Goal: Find contact information: Find contact information

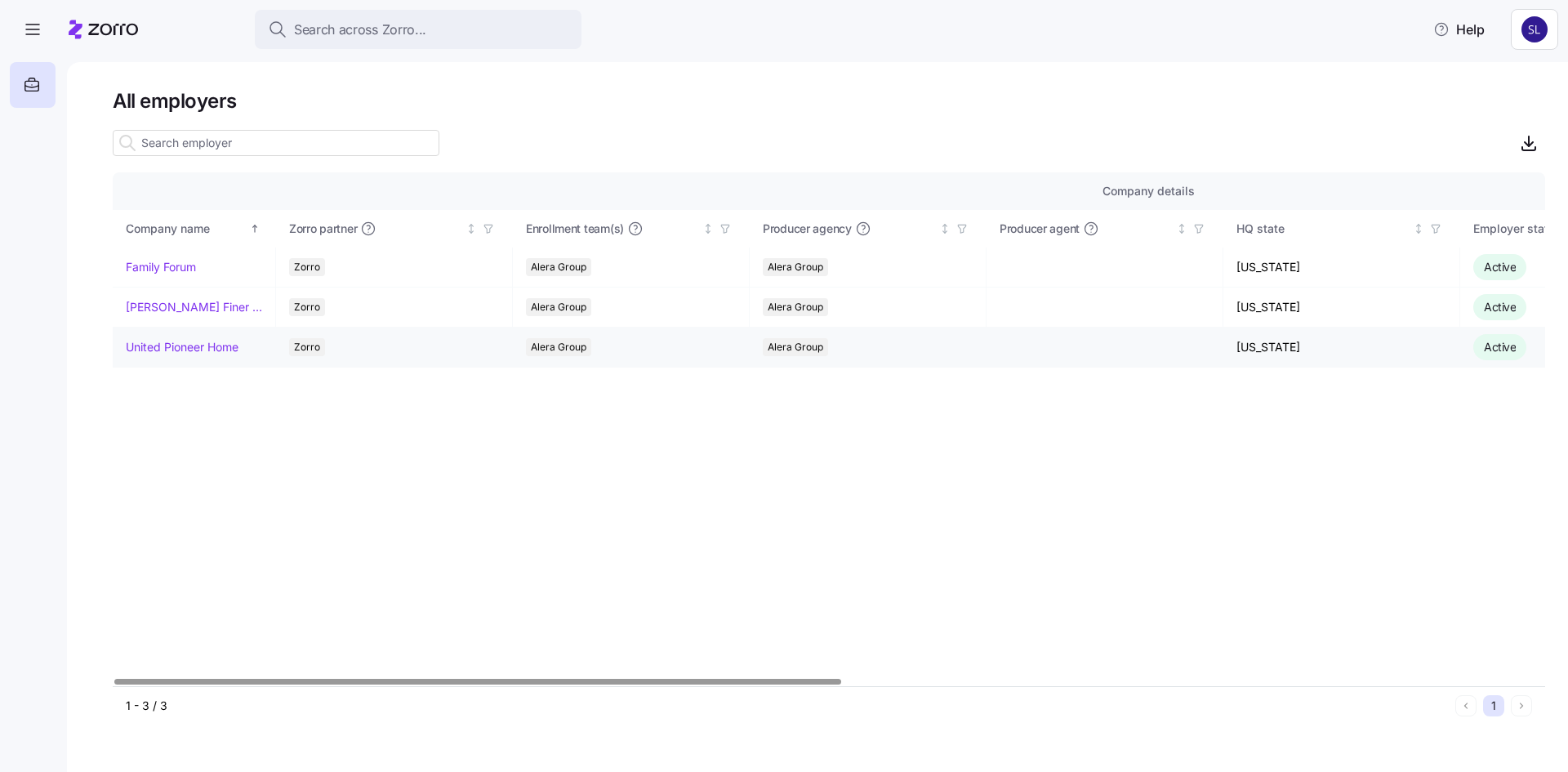
click at [193, 349] on link "United Pioneer Home" at bounding box center [183, 347] width 113 height 17
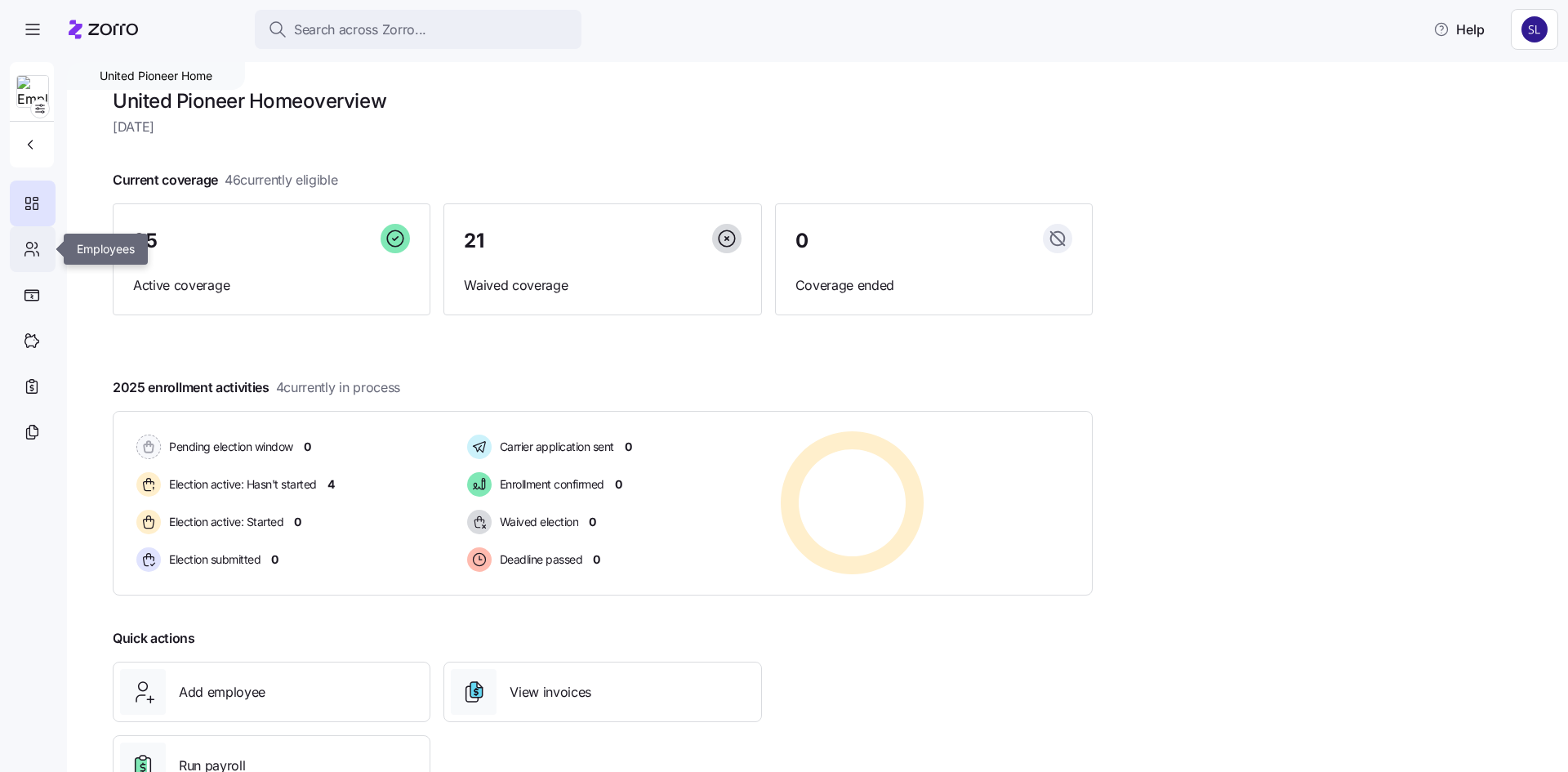
click at [24, 257] on icon at bounding box center [32, 249] width 18 height 19
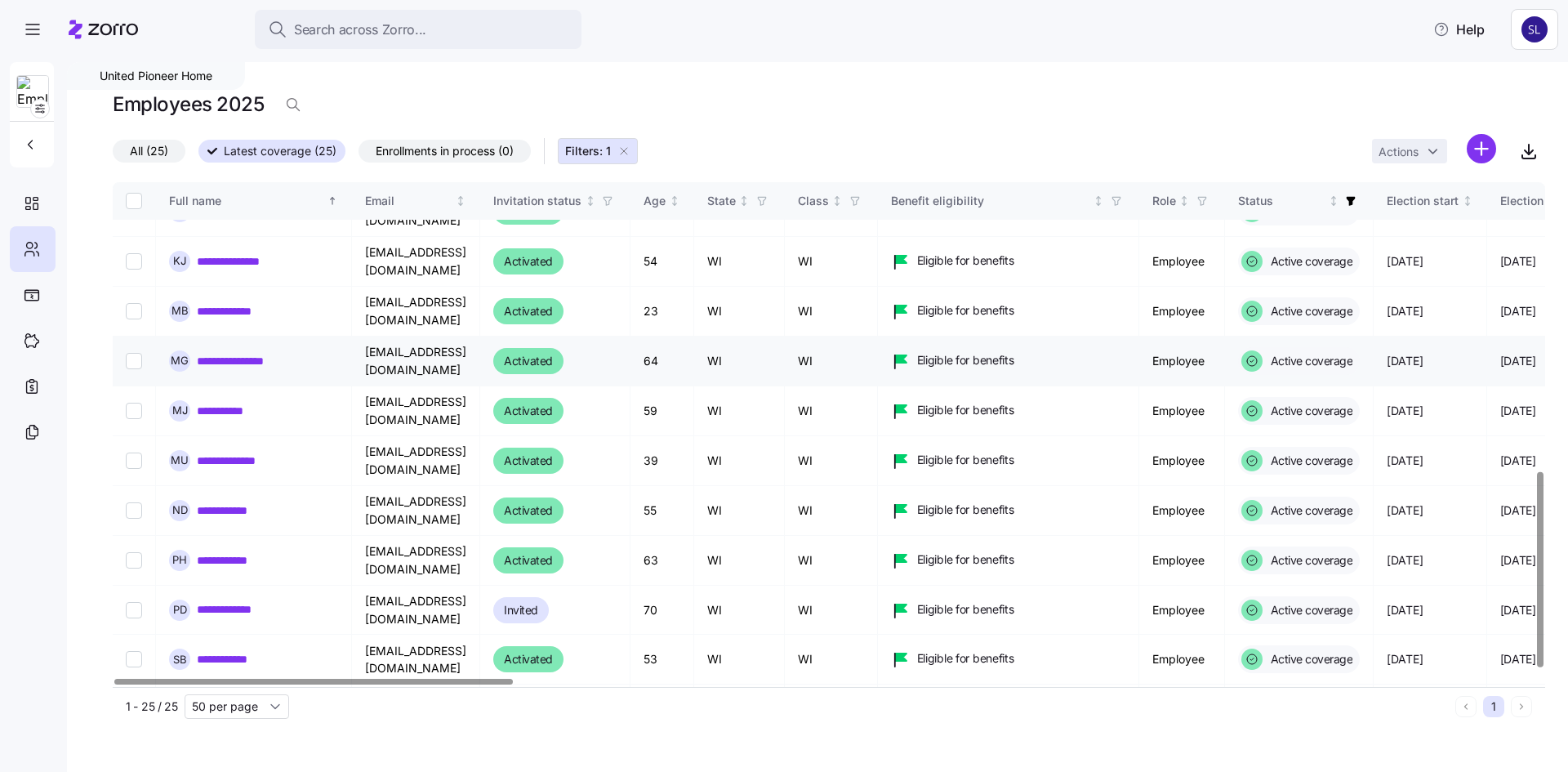
scroll to position [769, 0]
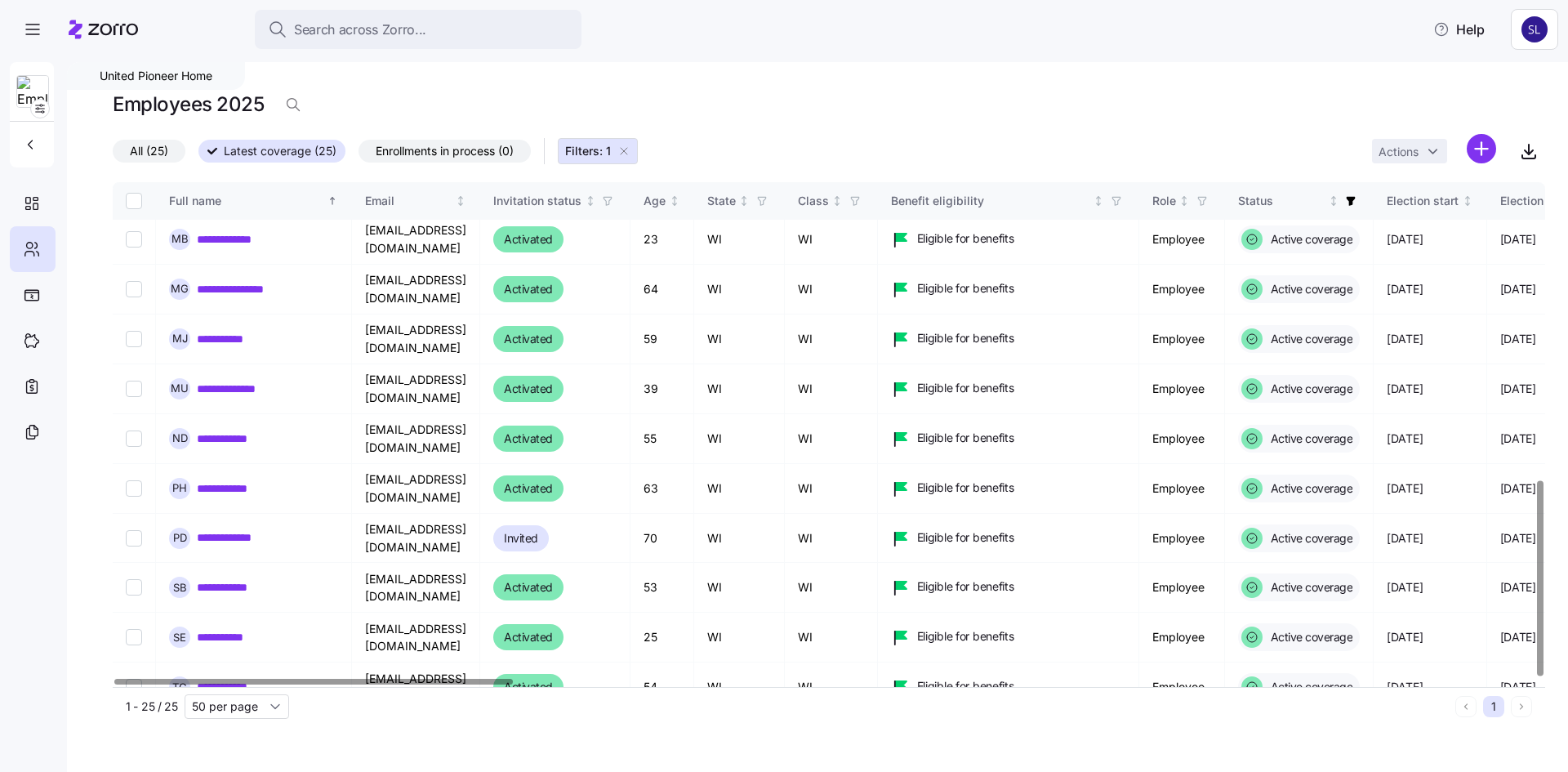
click at [626, 147] on icon "button" at bounding box center [624, 151] width 13 height 13
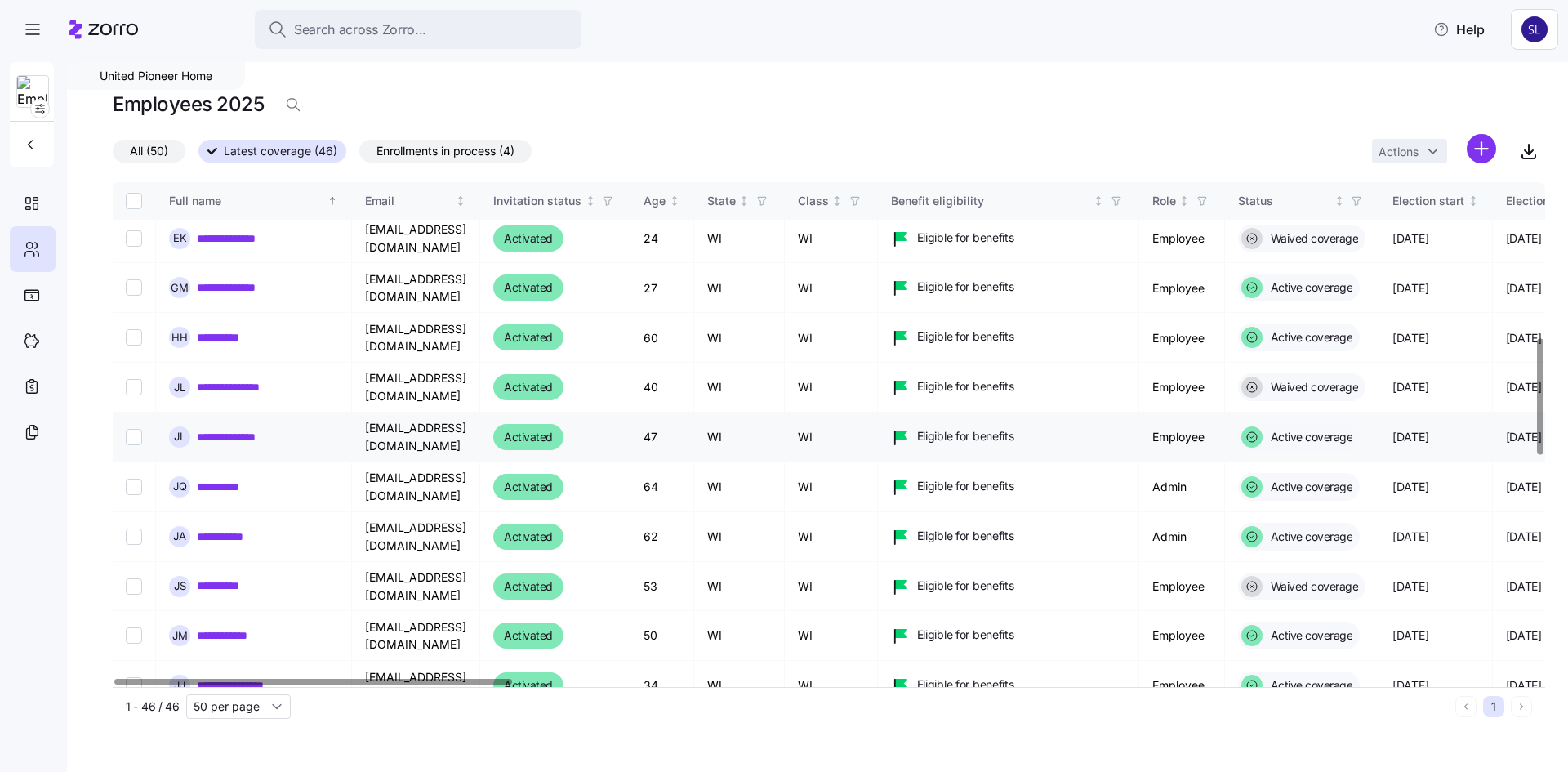
scroll to position [664, 0]
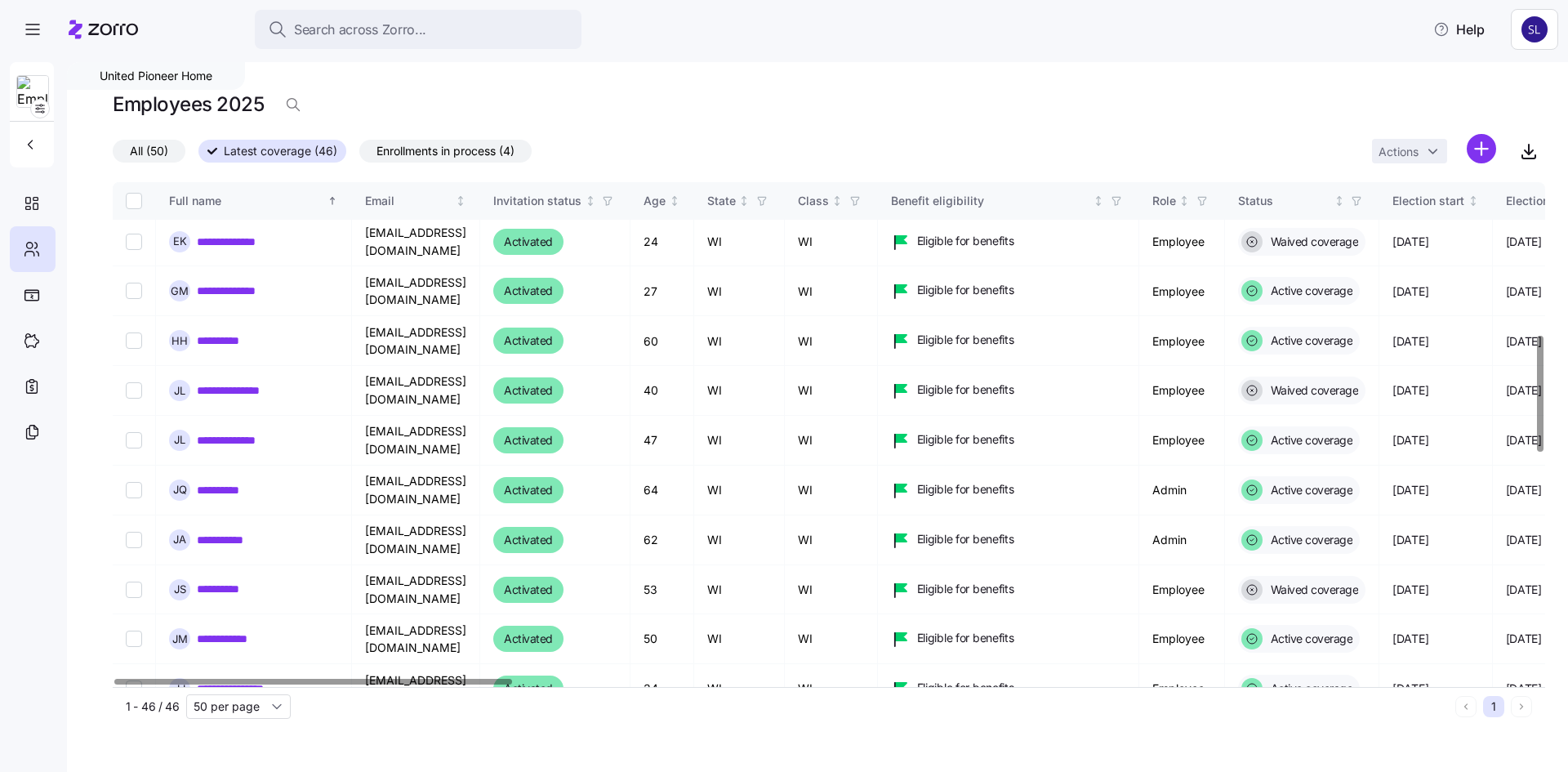
click at [158, 156] on span "All (50)" at bounding box center [149, 151] width 39 height 21
click at [113, 155] on input "All (50)" at bounding box center [113, 155] width 0 height 0
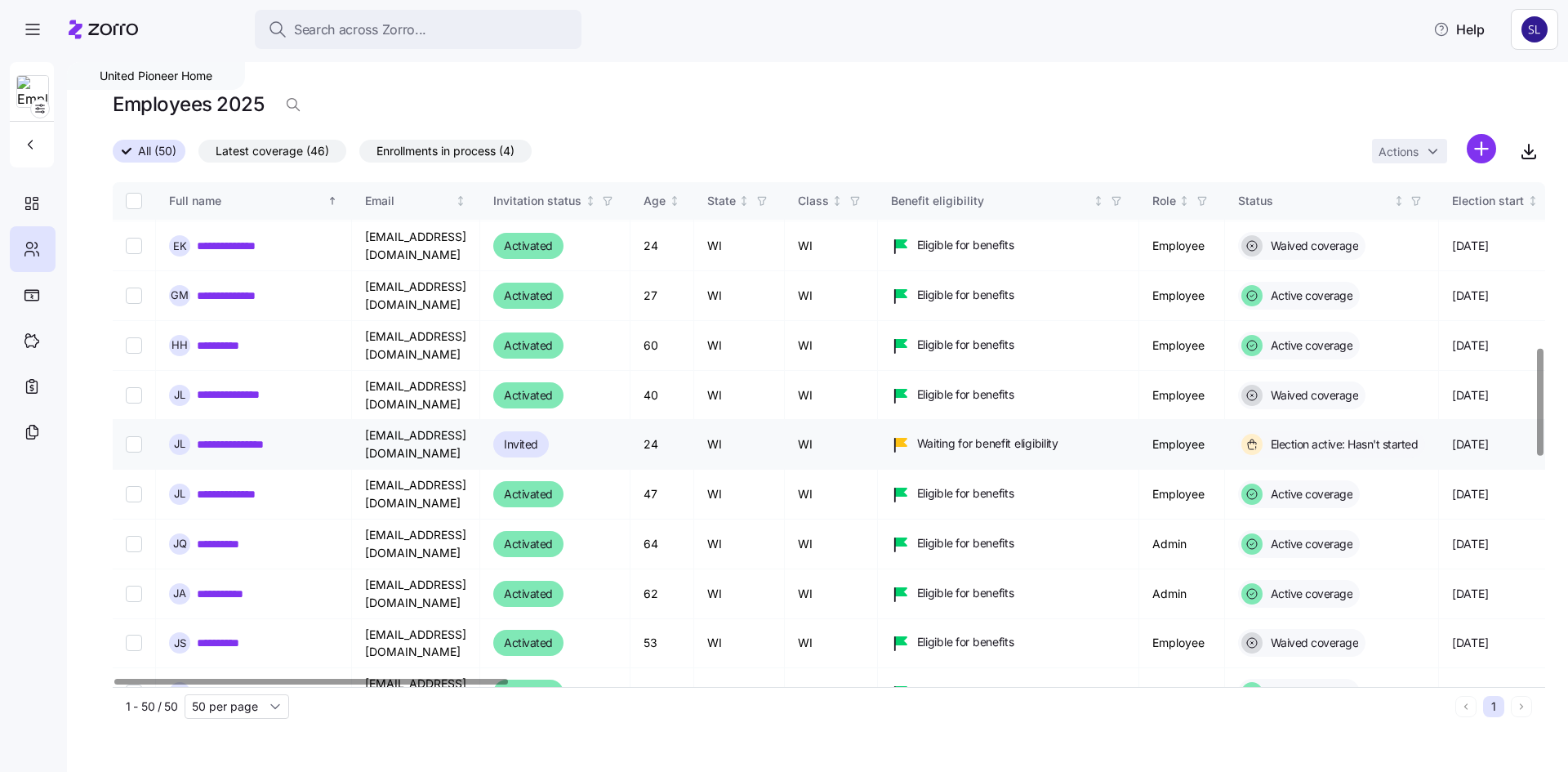
scroll to position [706, 0]
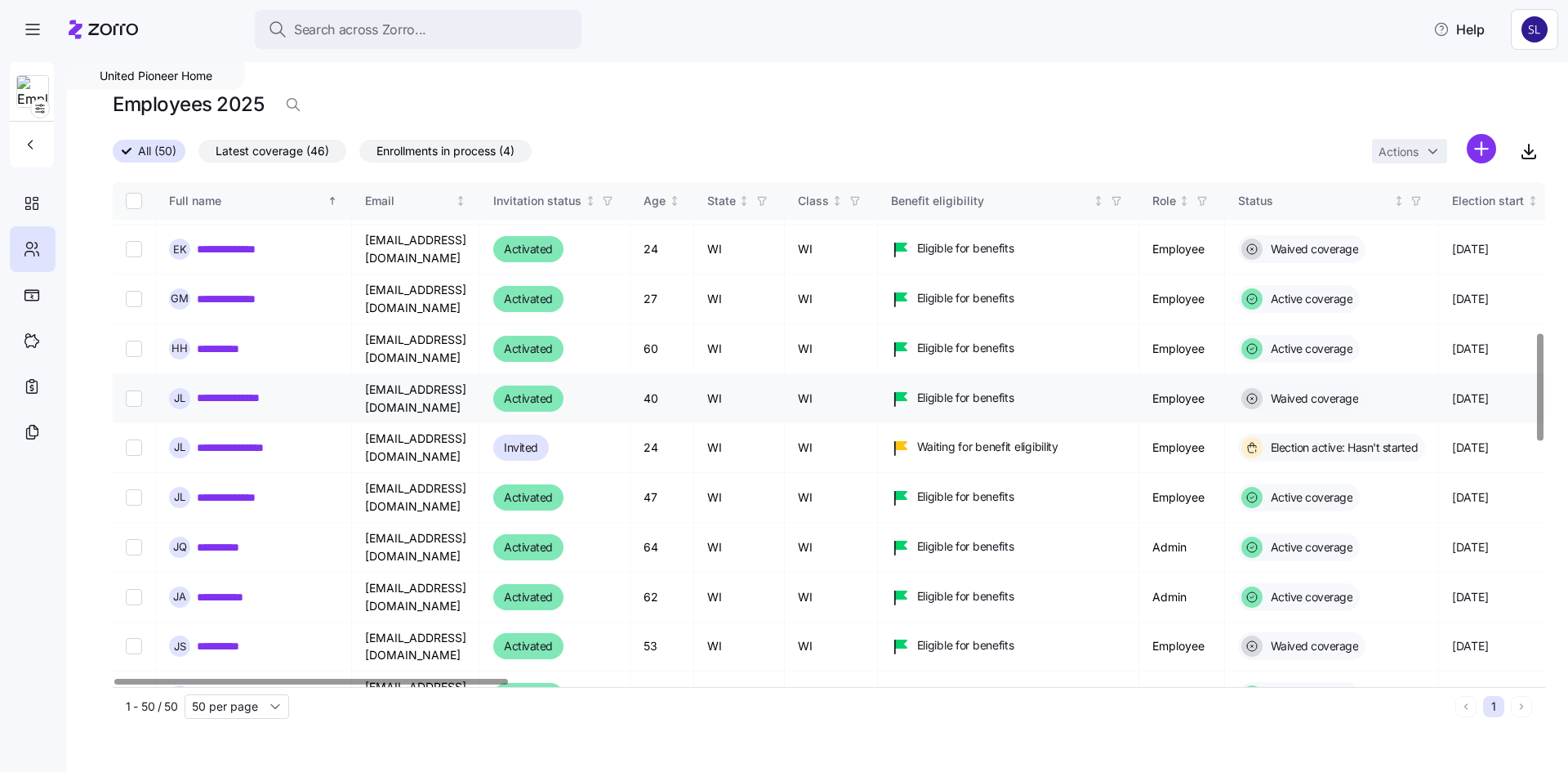
click at [236, 390] on link "**********" at bounding box center [241, 398] width 88 height 17
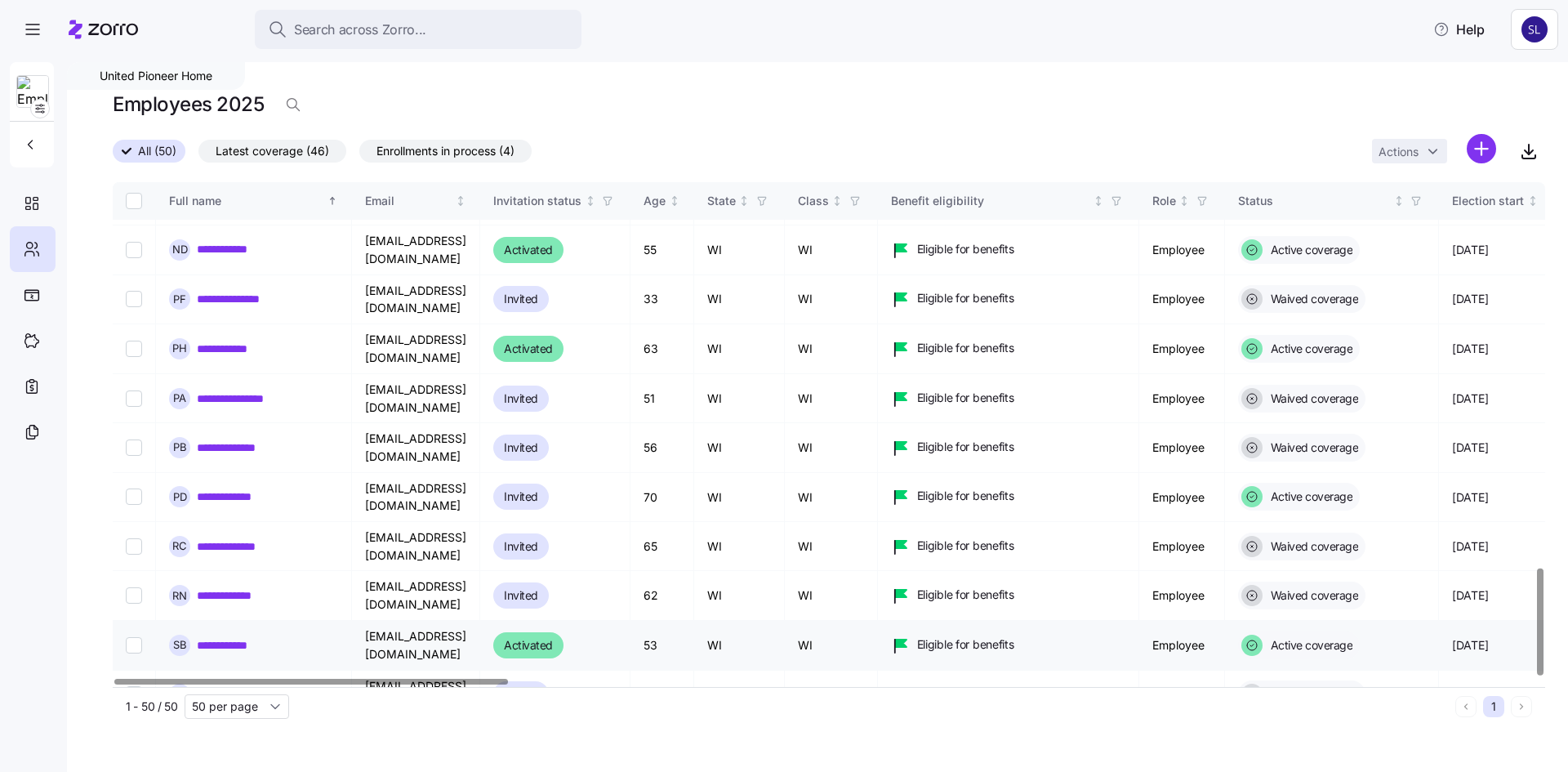
scroll to position [1810, 0]
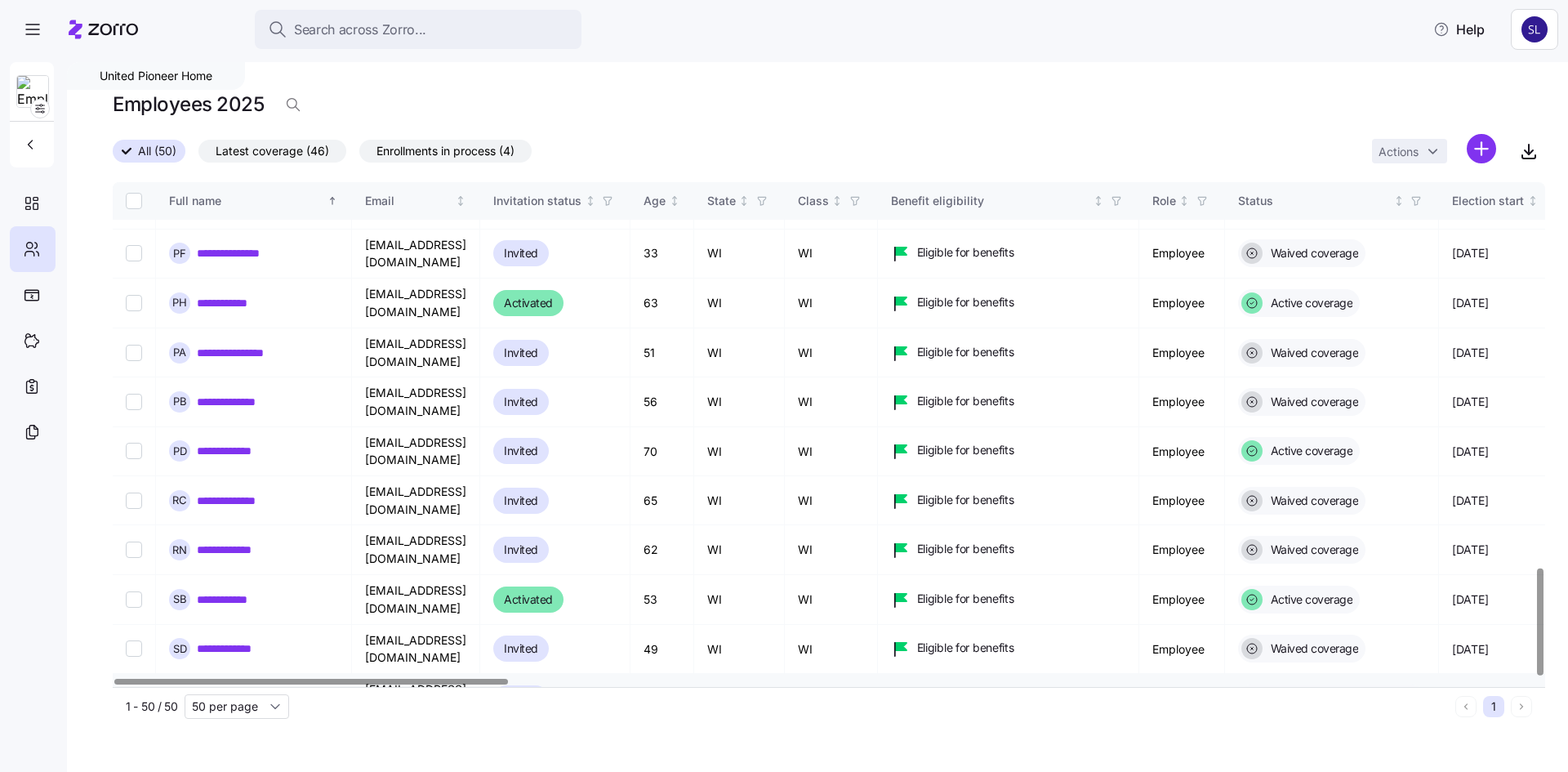
click at [251, 690] on link "**********" at bounding box center [242, 698] width 91 height 17
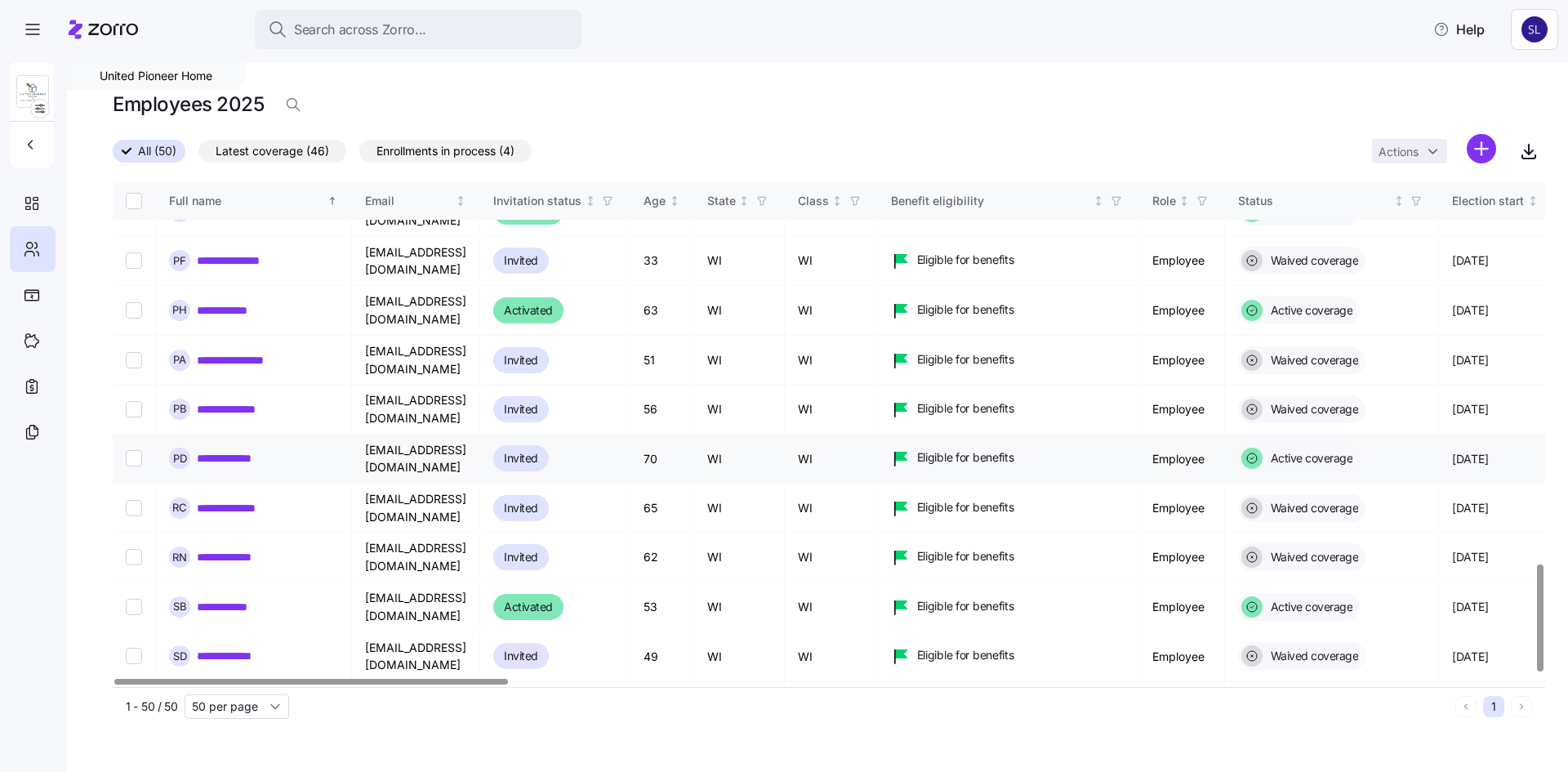
scroll to position [1810, 0]
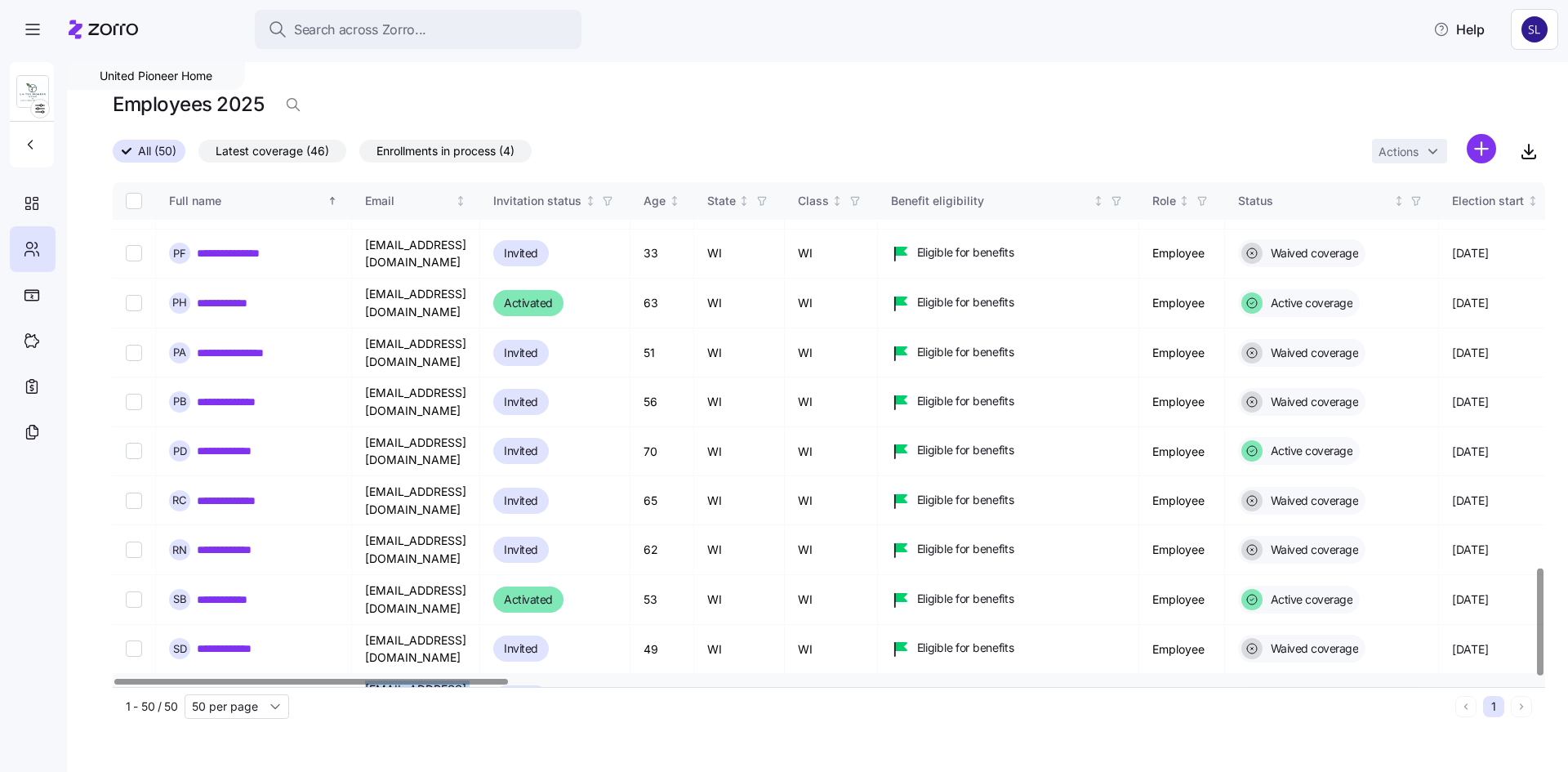
drag, startPoint x: 515, startPoint y: 483, endPoint x: 365, endPoint y: 480, distance: 150.0
click at [365, 674] on td "[EMAIL_ADDRESS][DOMAIN_NAME]" at bounding box center [416, 699] width 128 height 49
copy td "[EMAIL_ADDRESS][DOMAIN_NAME]"
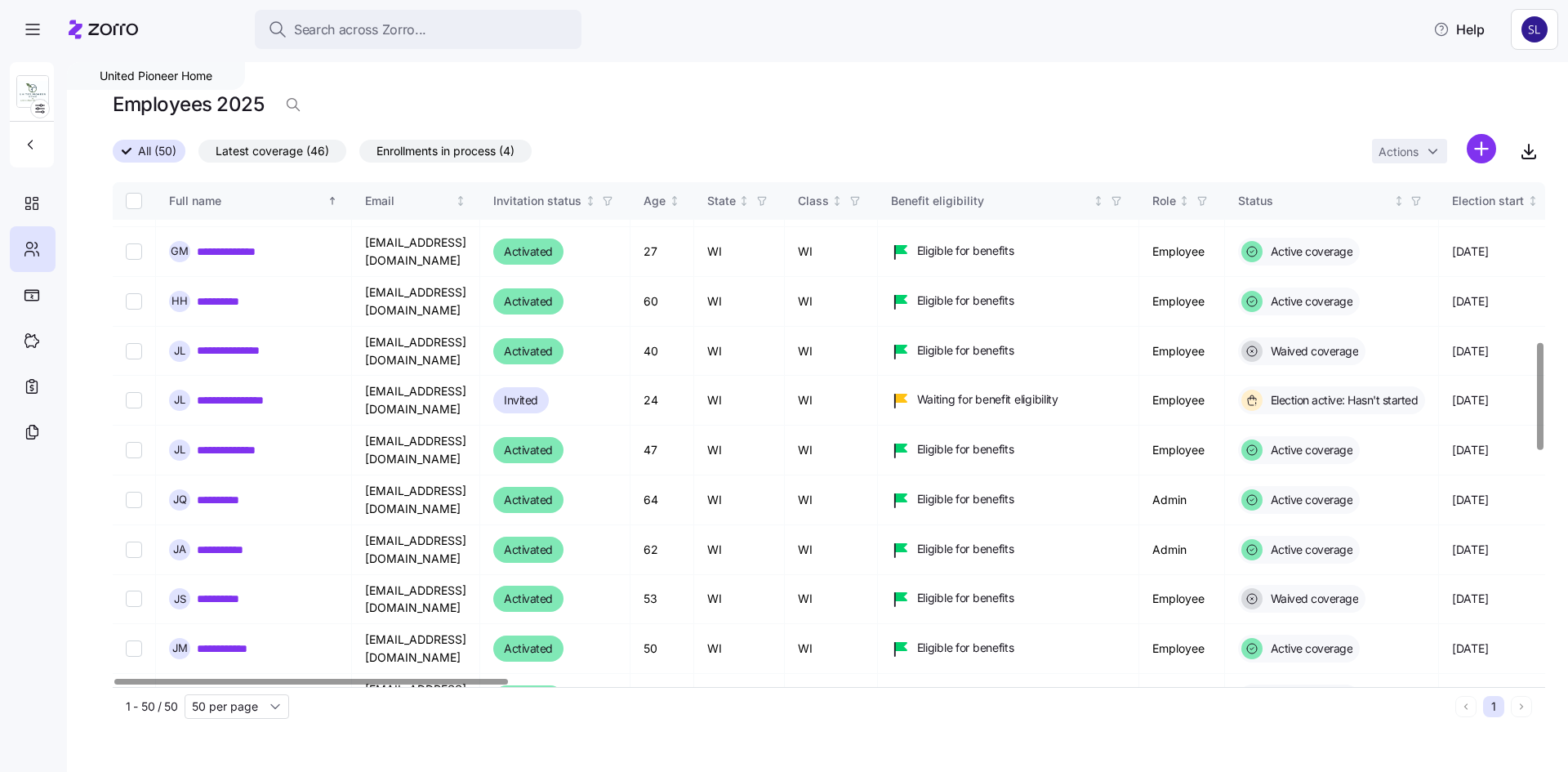
scroll to position [749, 0]
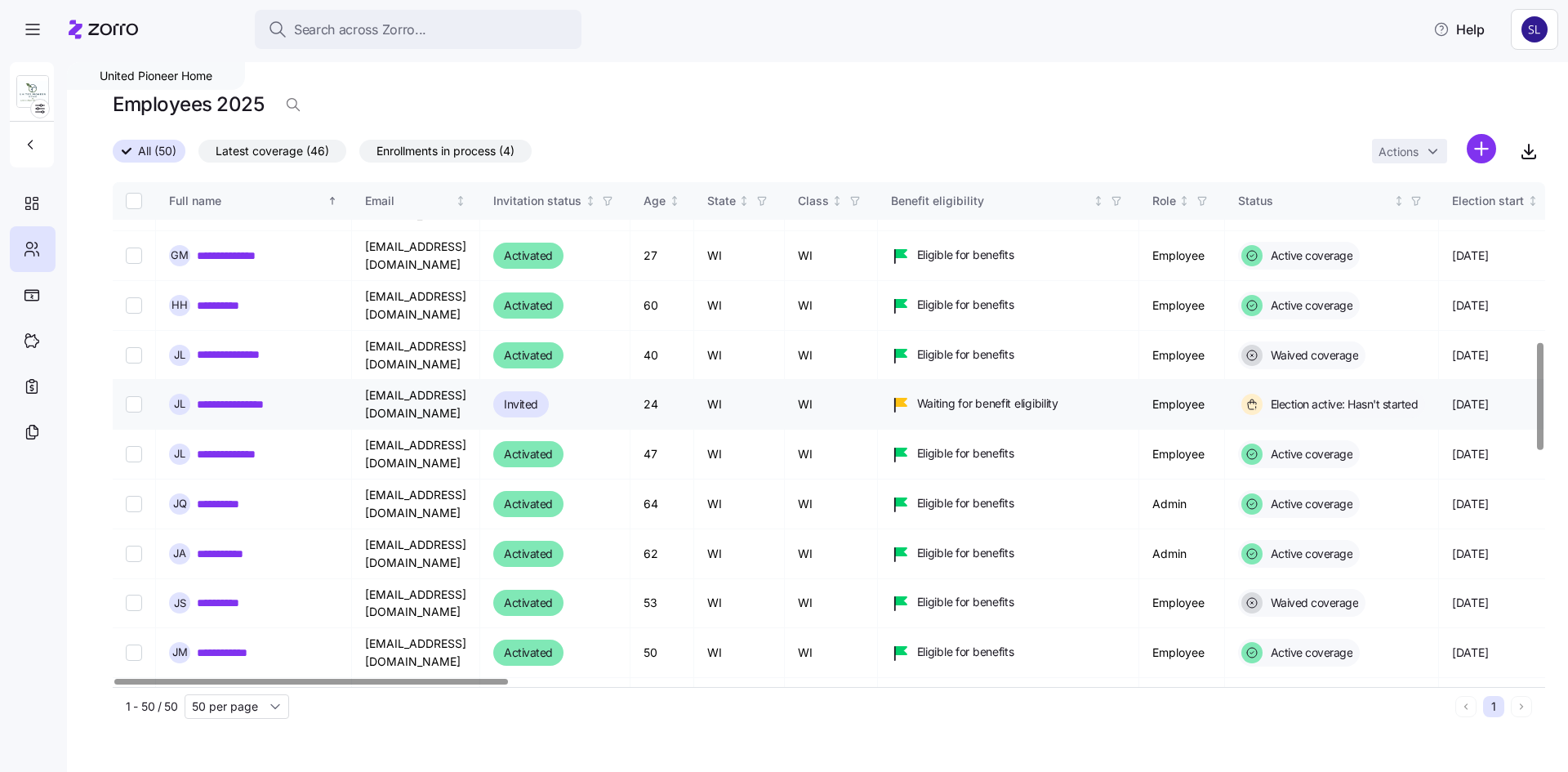
click at [268, 396] on link "**********" at bounding box center [244, 404] width 96 height 17
drag, startPoint x: 502, startPoint y: 318, endPoint x: 365, endPoint y: 320, distance: 137.0
click at [365, 379] on td "[EMAIL_ADDRESS][DOMAIN_NAME]" at bounding box center [416, 404] width 128 height 49
copy td "[EMAIL_ADDRESS][DOMAIN_NAME]"
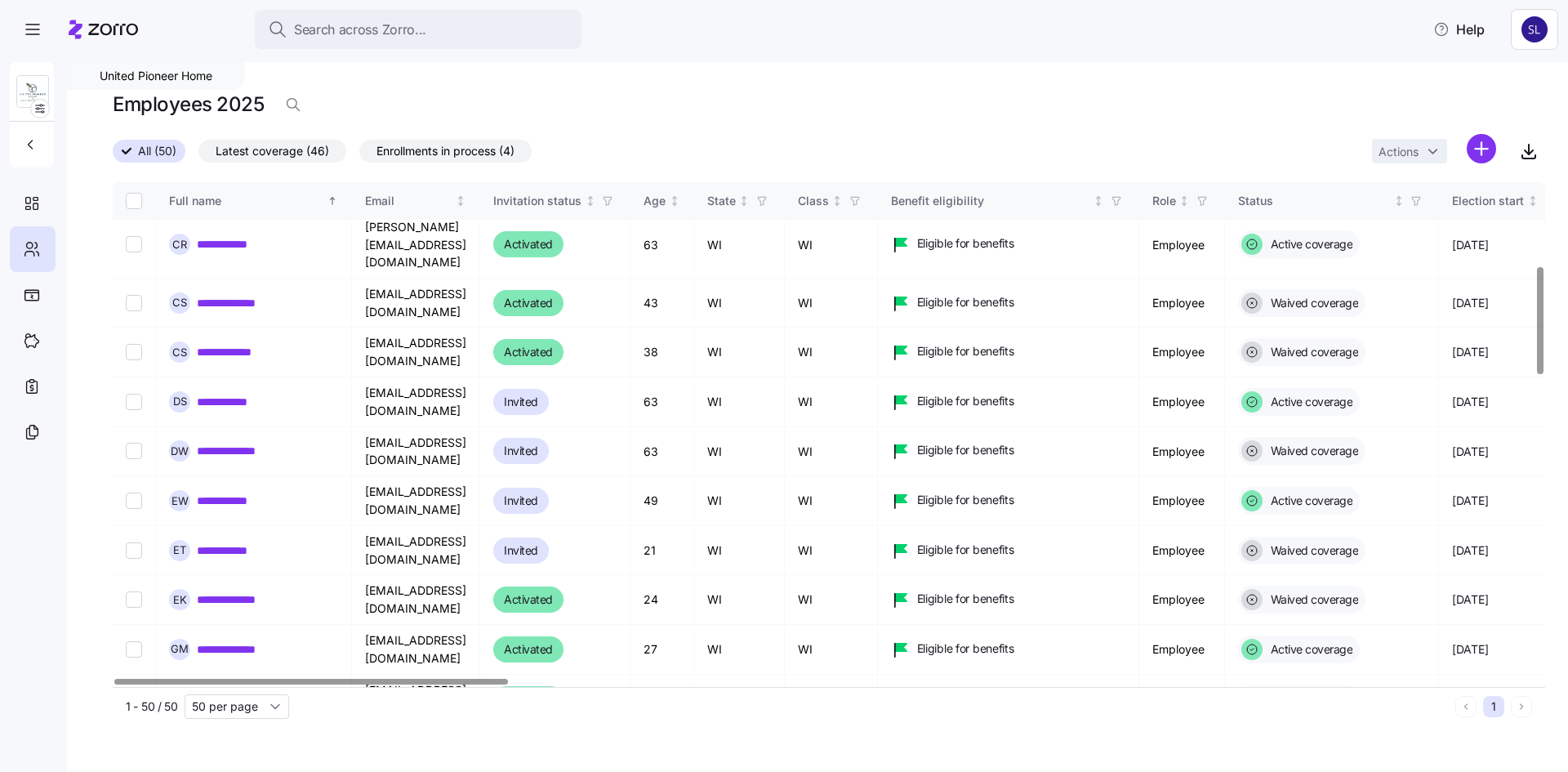
scroll to position [177, 0]
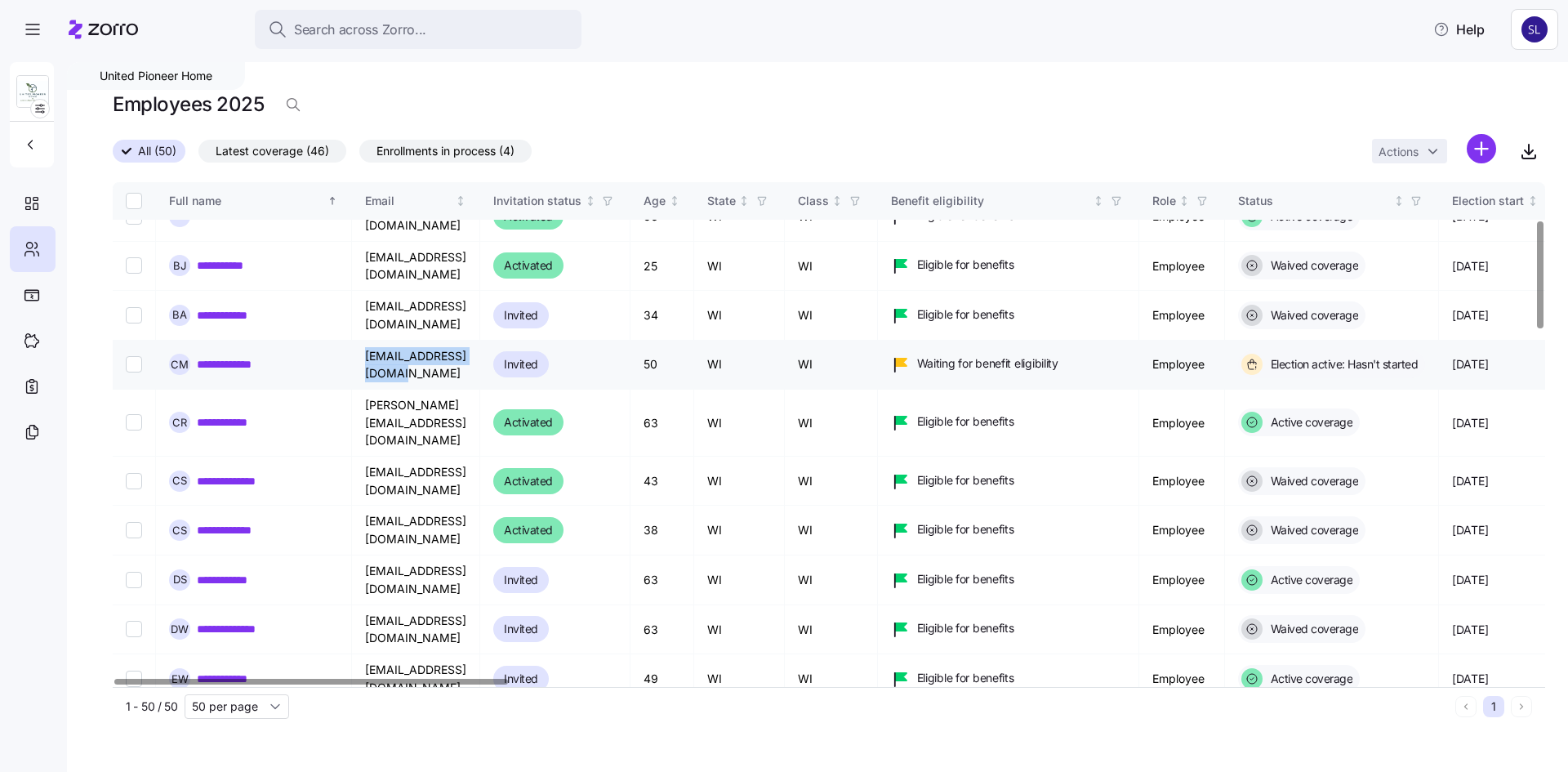
drag, startPoint x: 506, startPoint y: 349, endPoint x: 363, endPoint y: 354, distance: 143.1
click at [363, 354] on td "[EMAIL_ADDRESS][DOMAIN_NAME]" at bounding box center [416, 365] width 128 height 49
copy td "[EMAIL_ADDRESS][DOMAIN_NAME]"
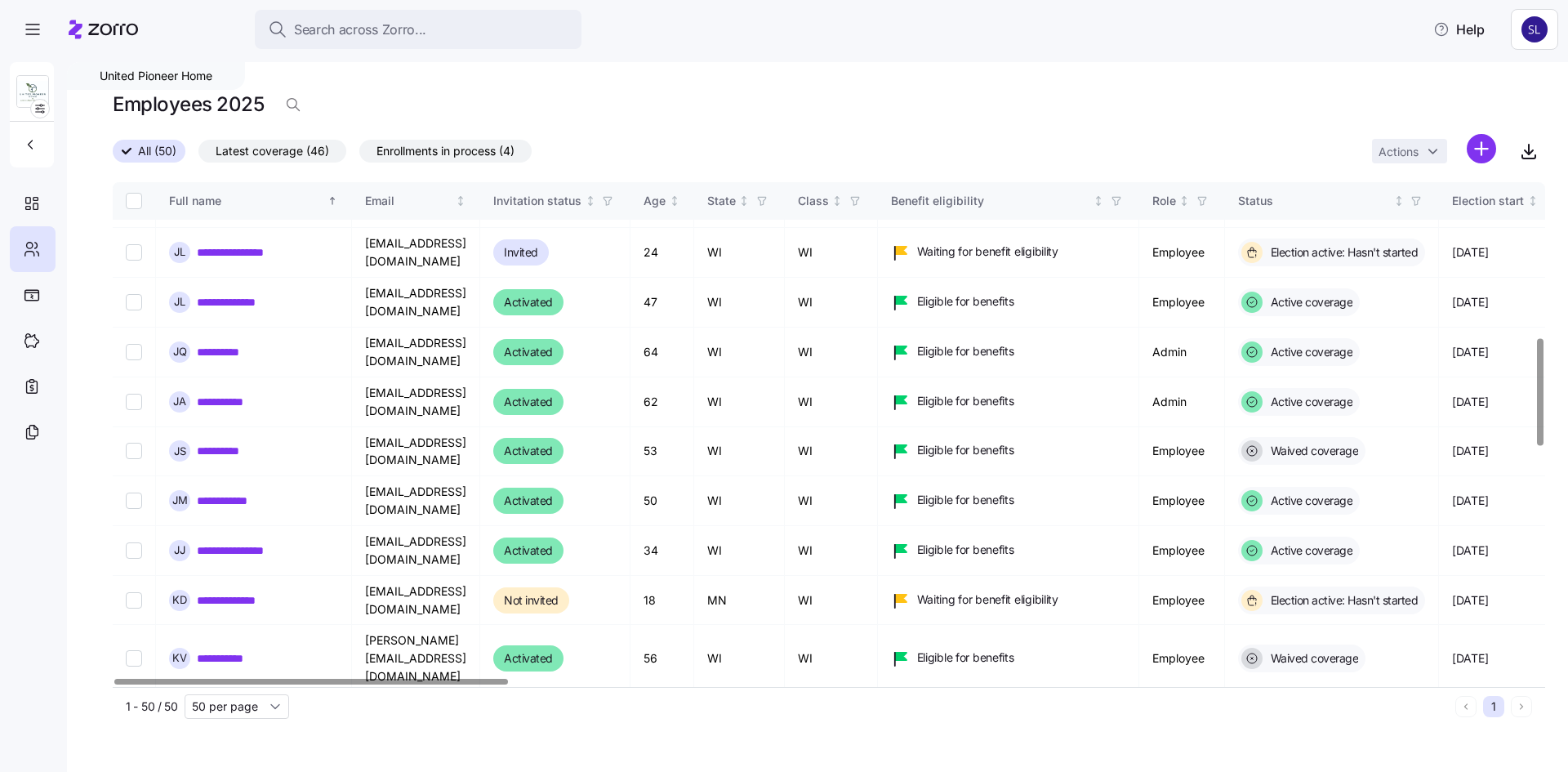
scroll to position [912, 0]
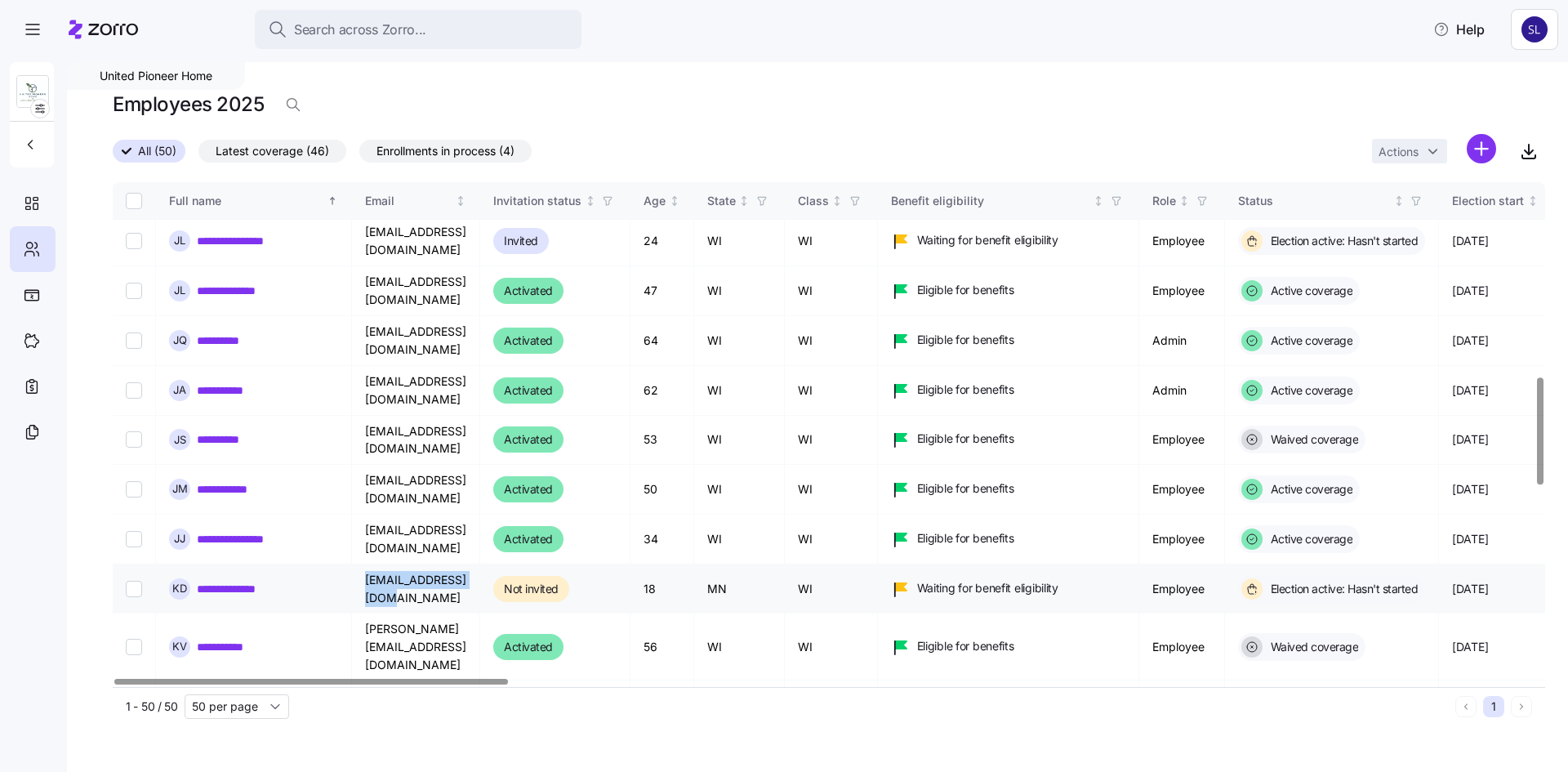
drag, startPoint x: 525, startPoint y: 485, endPoint x: 365, endPoint y: 495, distance: 160.3
click at [365, 565] on td "[EMAIL_ADDRESS][DOMAIN_NAME]" at bounding box center [416, 589] width 128 height 49
copy td "[EMAIL_ADDRESS][DOMAIN_NAME]"
click at [222, 581] on link "**********" at bounding box center [236, 588] width 80 height 17
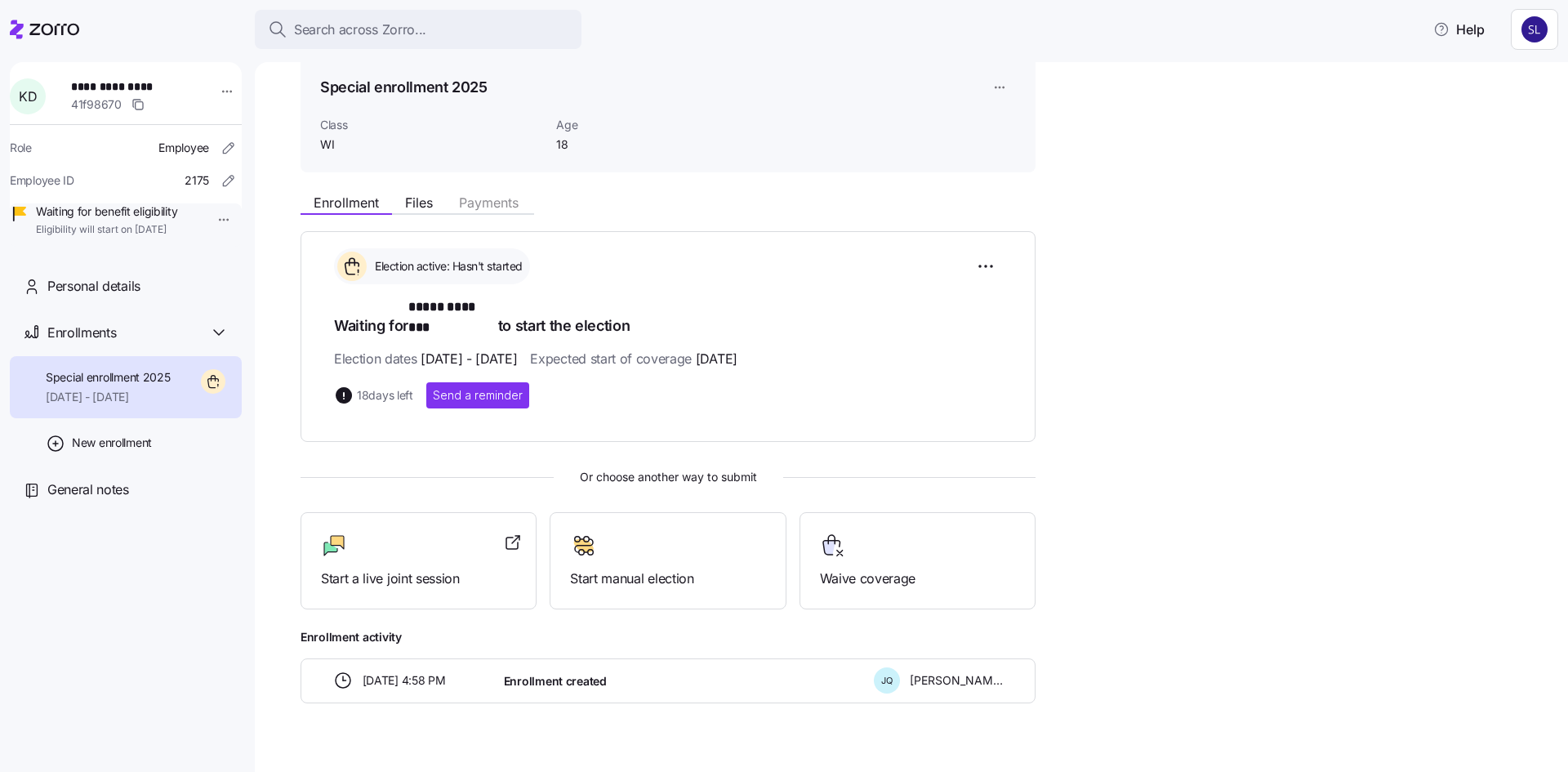
scroll to position [82, 0]
